Goal: Information Seeking & Learning: Understand process/instructions

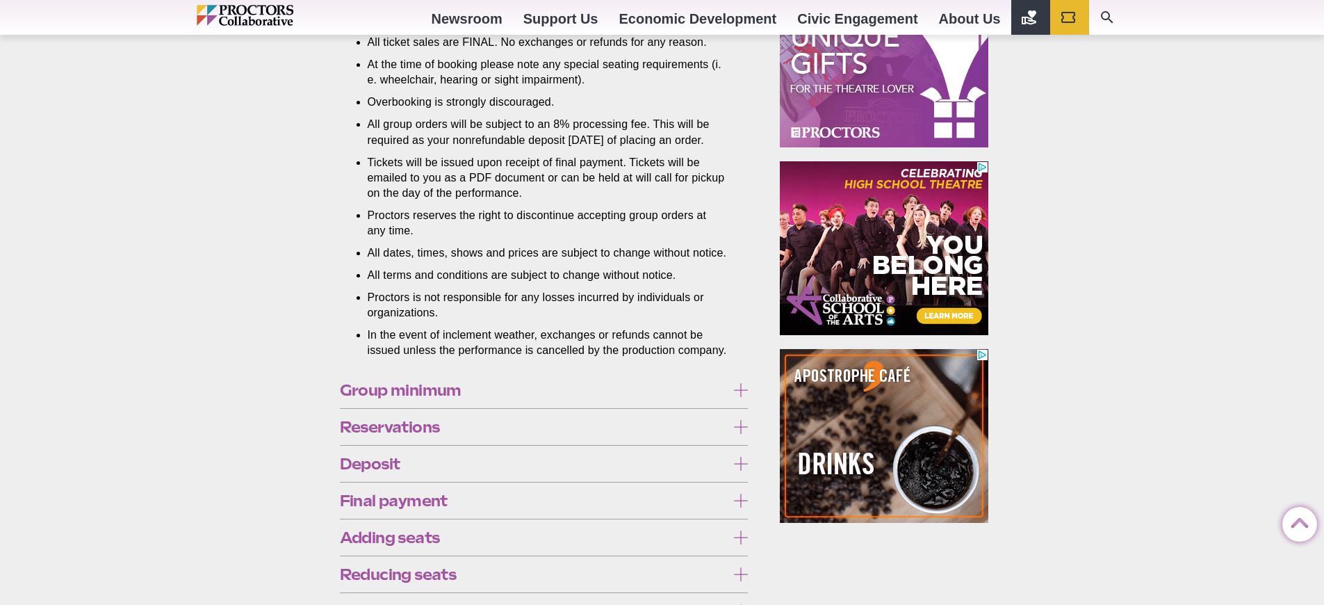
scroll to position [926, 0]
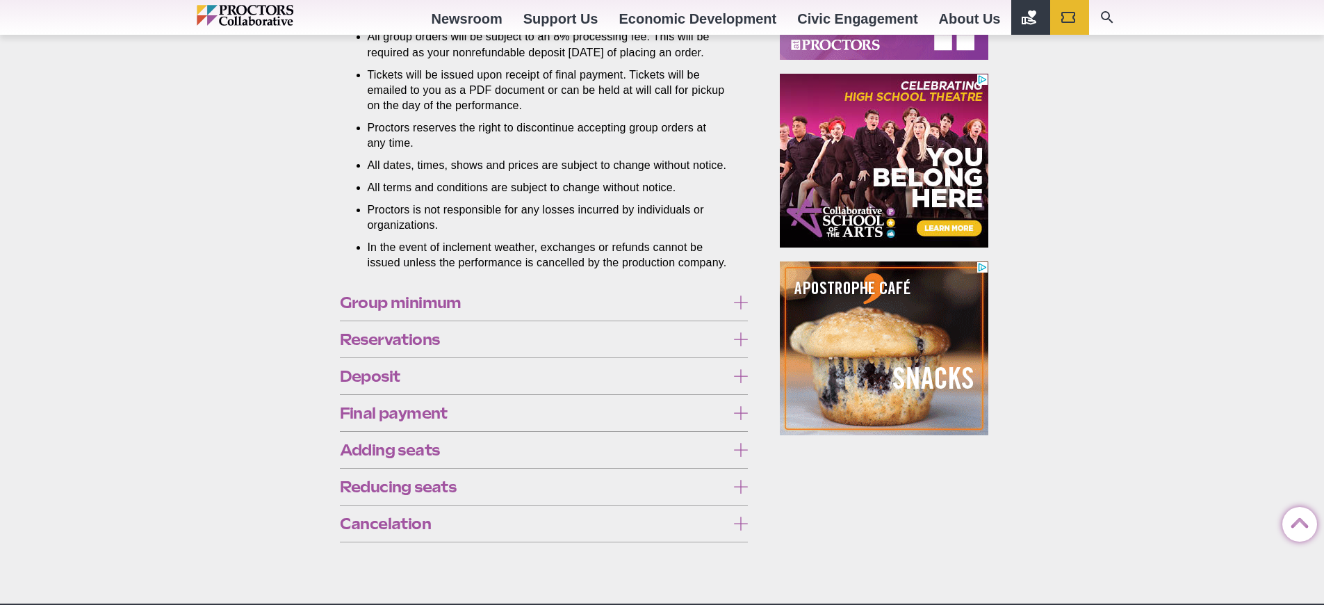
click at [569, 384] on span "Deposit" at bounding box center [533, 375] width 387 height 15
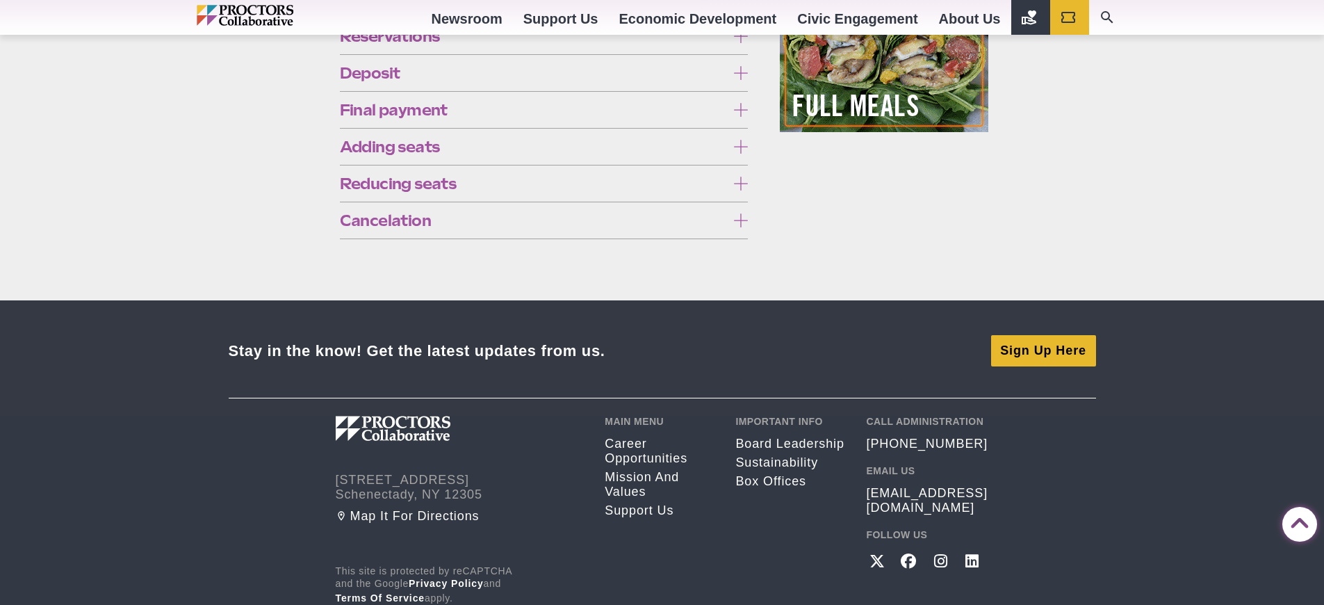
scroll to position [1230, 0]
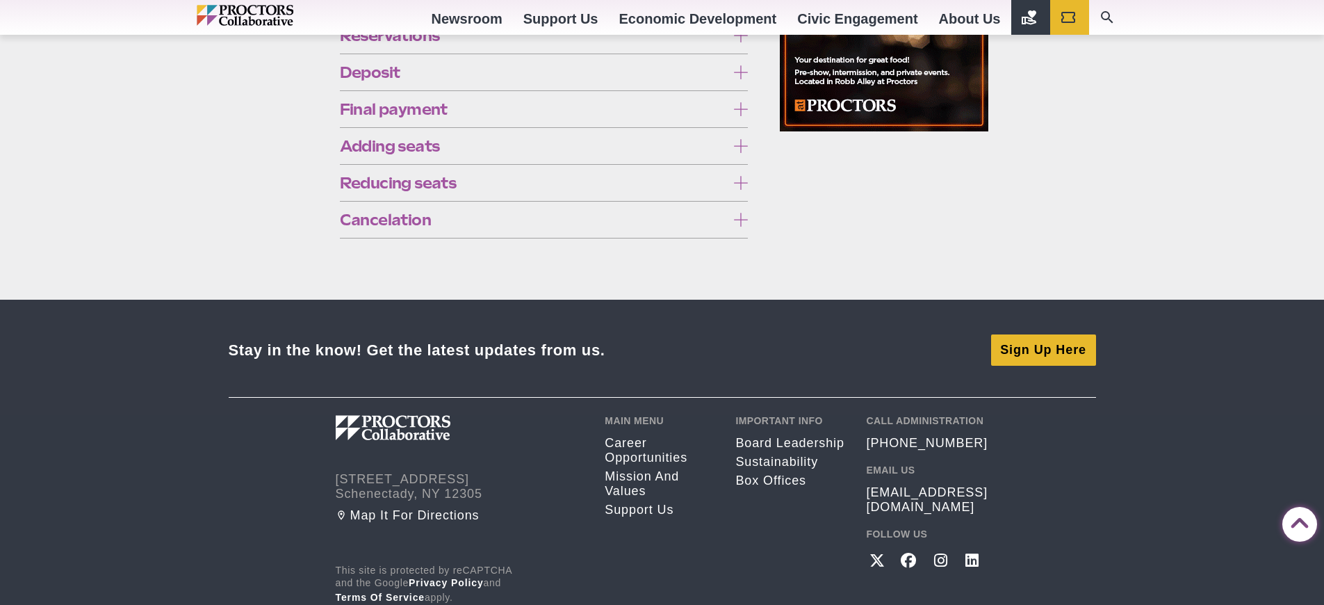
click at [427, 190] on span "Reducing seats" at bounding box center [533, 182] width 387 height 15
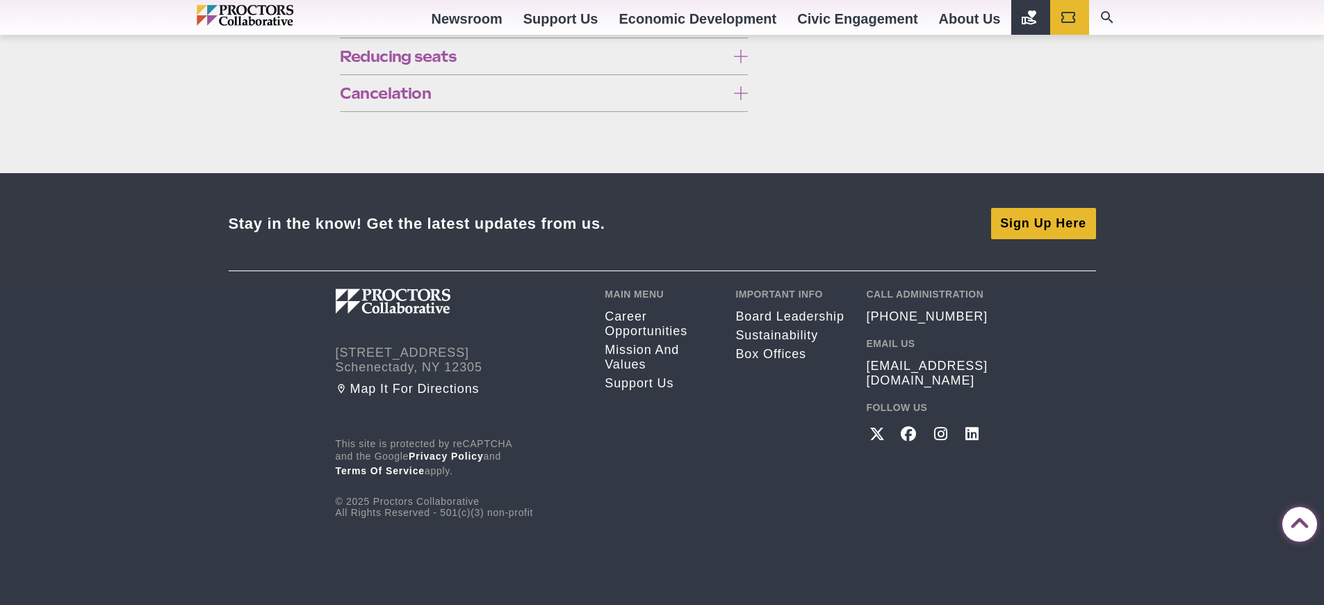
scroll to position [1435, 0]
click at [423, 101] on span "Cancelation" at bounding box center [533, 92] width 387 height 15
drag, startPoint x: 548, startPoint y: 279, endPoint x: 339, endPoint y: 261, distance: 209.4
click at [340, 227] on p "There are no refunds or exchanges for groups who cancel their orders less than …" at bounding box center [544, 212] width 409 height 31
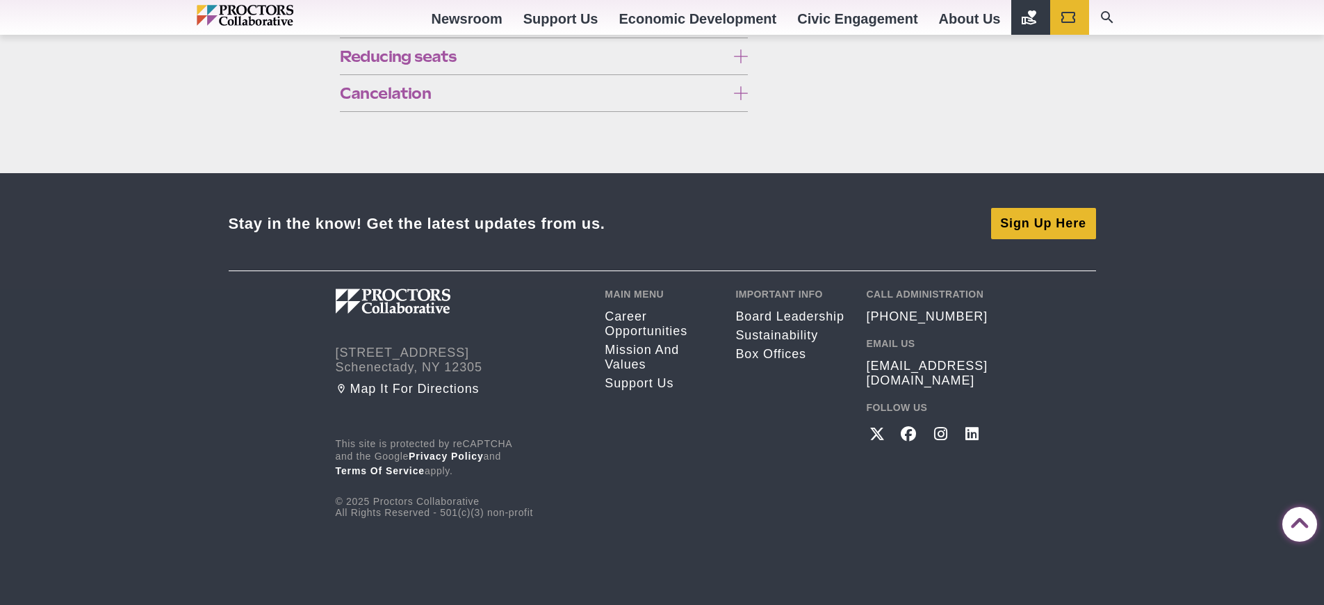
copy p "There are no refunds or exchanges for groups who cancel their orders less than …"
click at [602, 178] on p "Groups that cancel their entire order before final payment is due may transfer …" at bounding box center [544, 147] width 409 height 61
drag, startPoint x: 647, startPoint y: 496, endPoint x: 284, endPoint y: 466, distance: 364.1
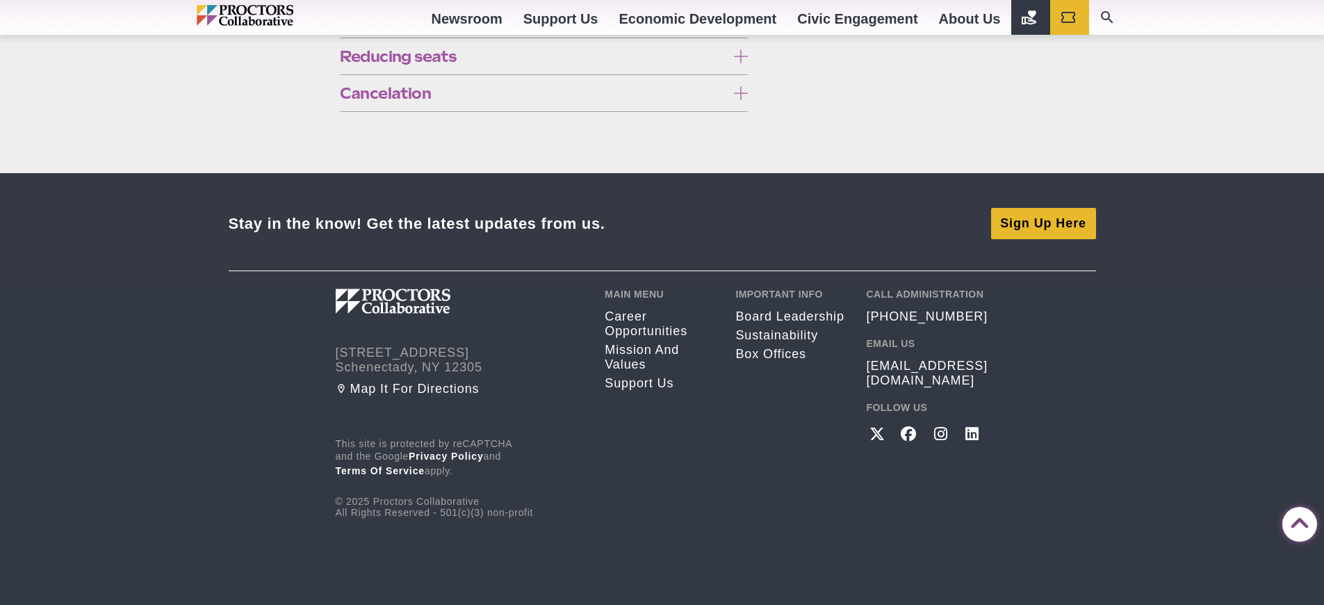
copy p "Groups that cancel their entire order before final payment is due may transfer …"
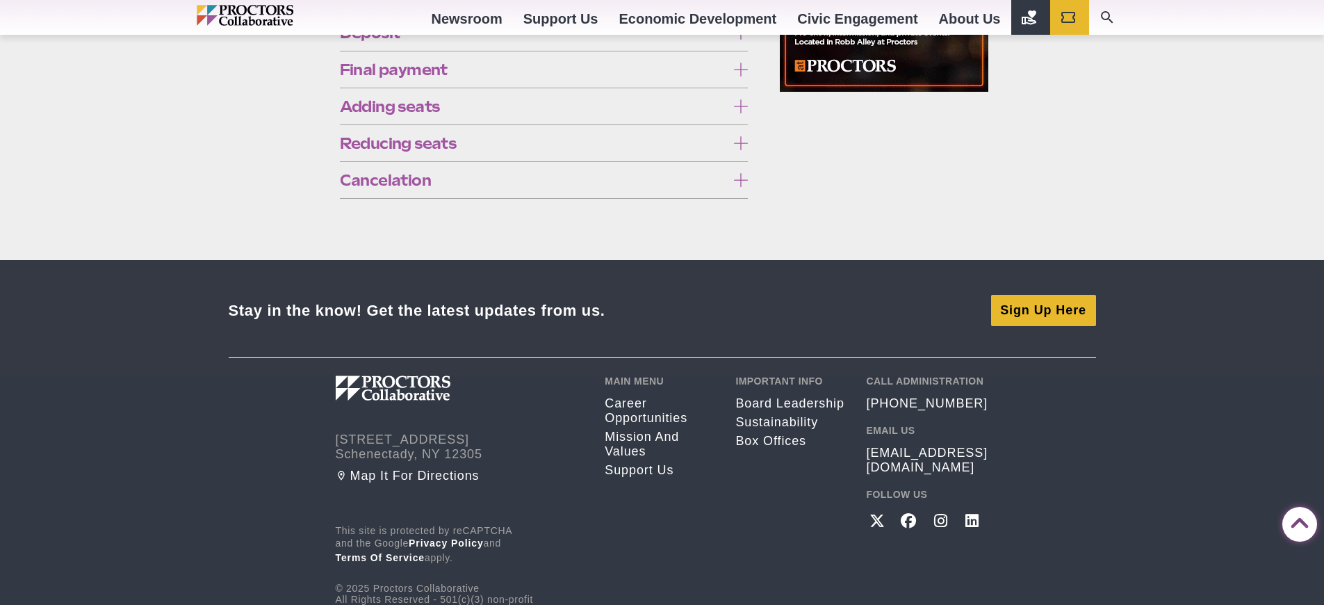
click at [542, 120] on label "Adding seats" at bounding box center [544, 107] width 409 height 26
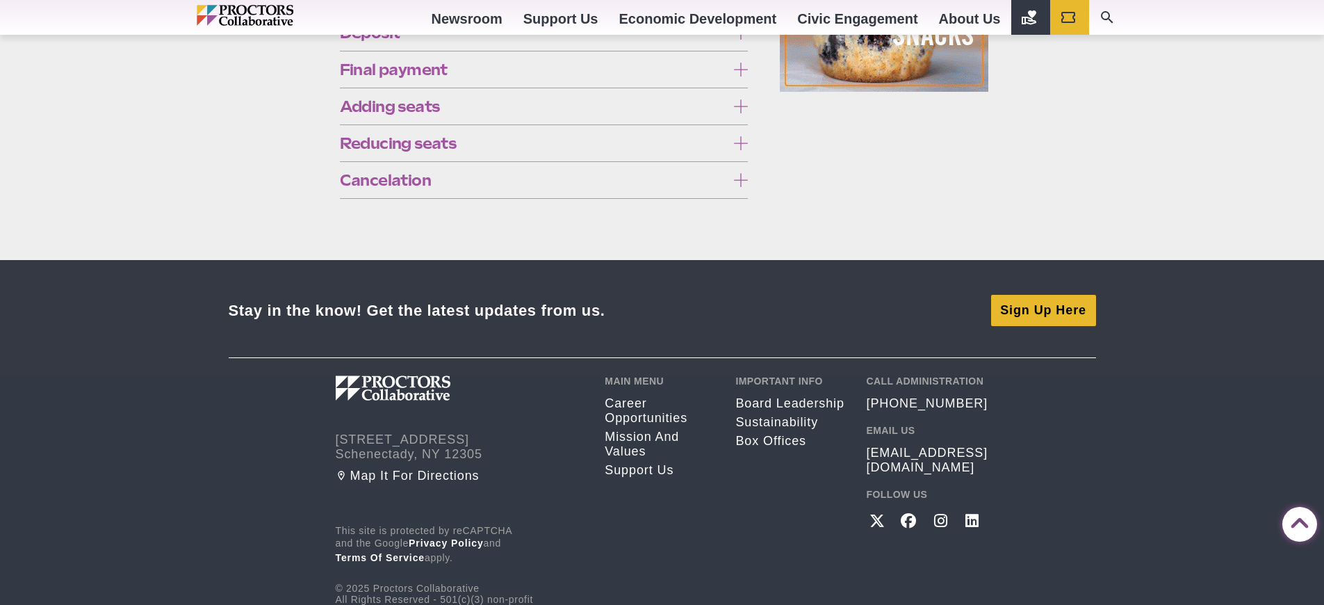
click at [608, 83] on label "Final payment" at bounding box center [544, 70] width 409 height 26
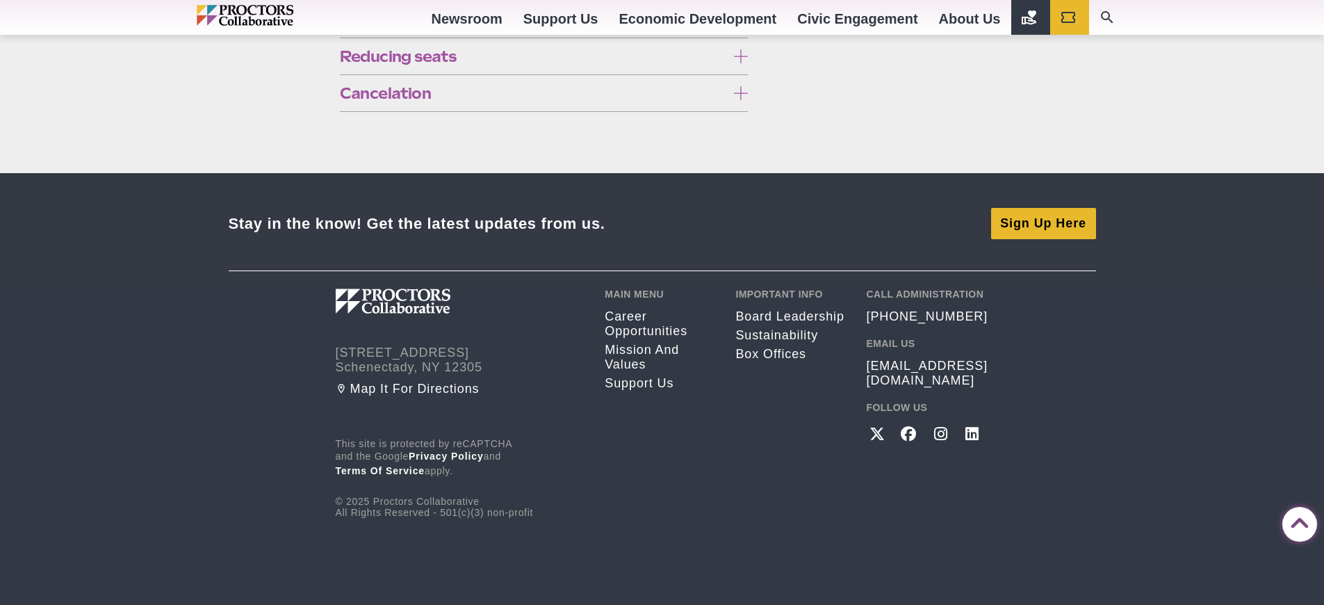
scroll to position [2160, 0]
drag, startPoint x: 321, startPoint y: 347, endPoint x: 536, endPoint y: 463, distance: 244.1
click at [742, 261] on div "Groups that cancel their entire order before final payment is due may transfer …" at bounding box center [544, 186] width 409 height 150
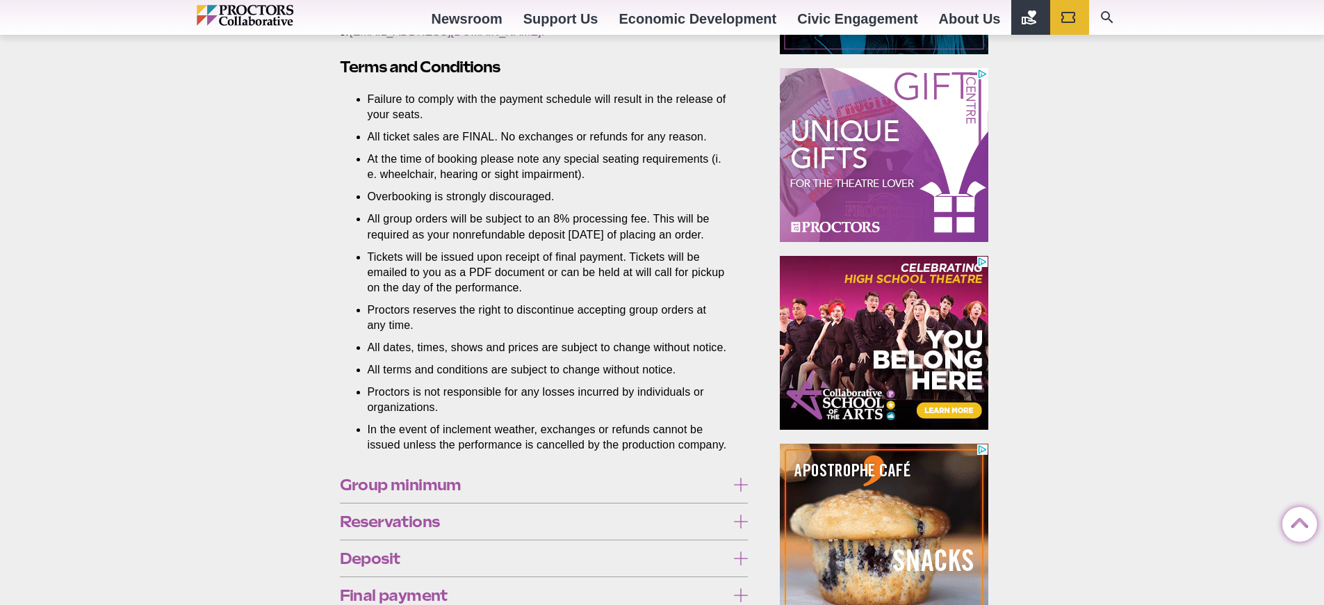
scroll to position [744, 0]
